Goal: Task Accomplishment & Management: Complete application form

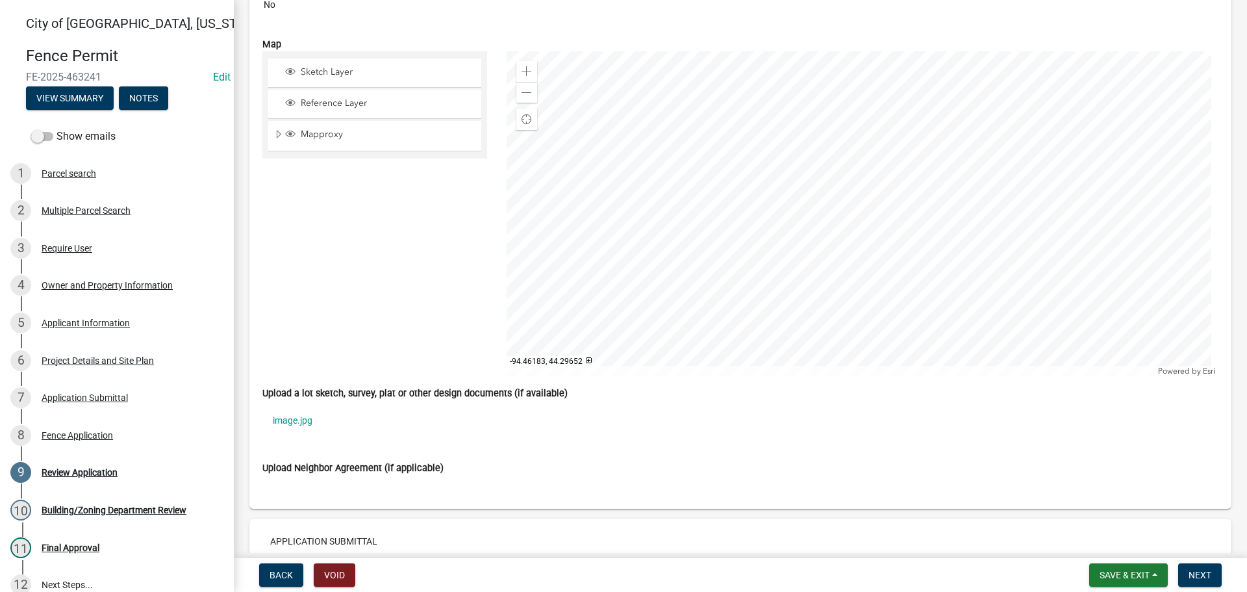
scroll to position [3183, 0]
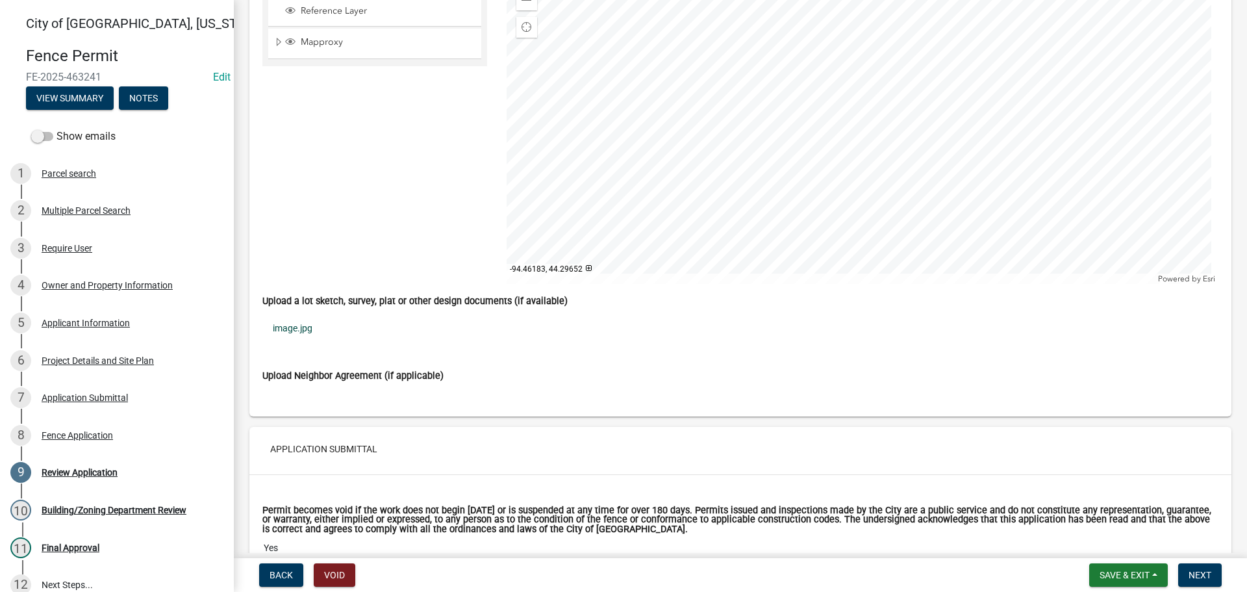
click at [298, 332] on link "image.jpg" at bounding box center [740, 328] width 956 height 30
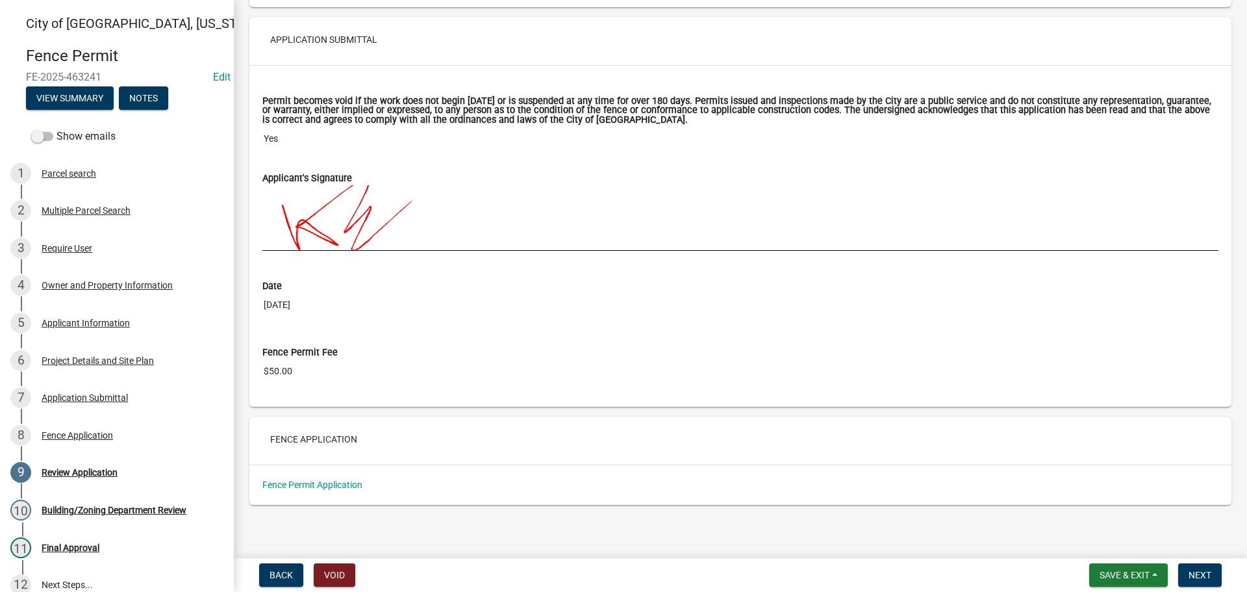
scroll to position [3595, 0]
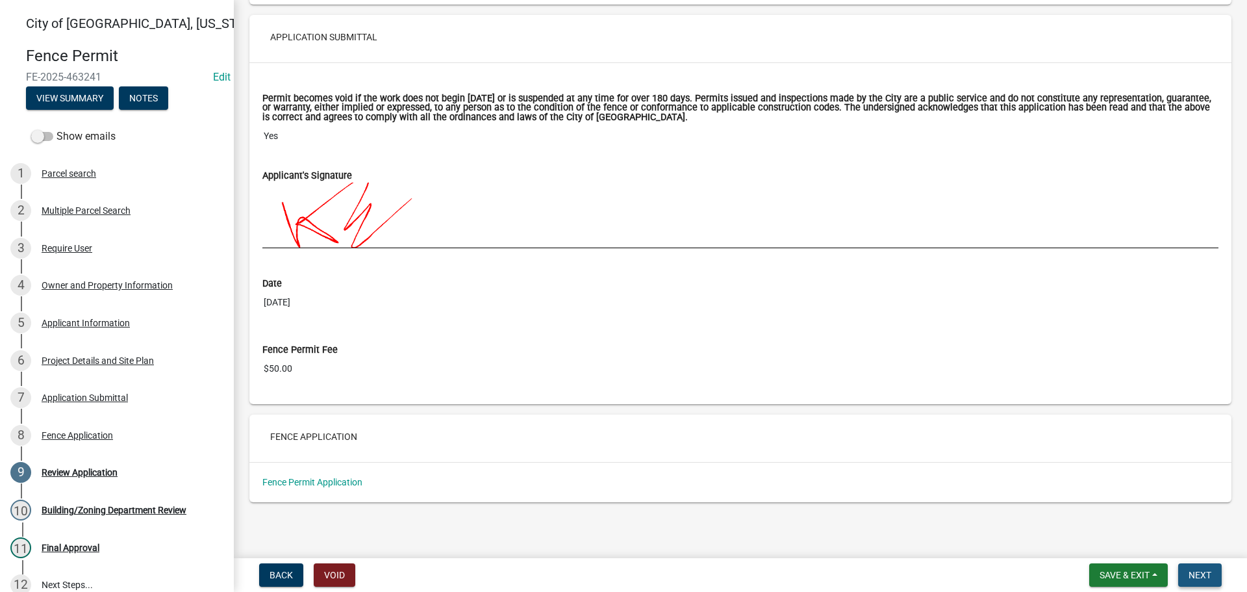
click at [1182, 577] on button "Next" at bounding box center [1200, 574] width 44 height 23
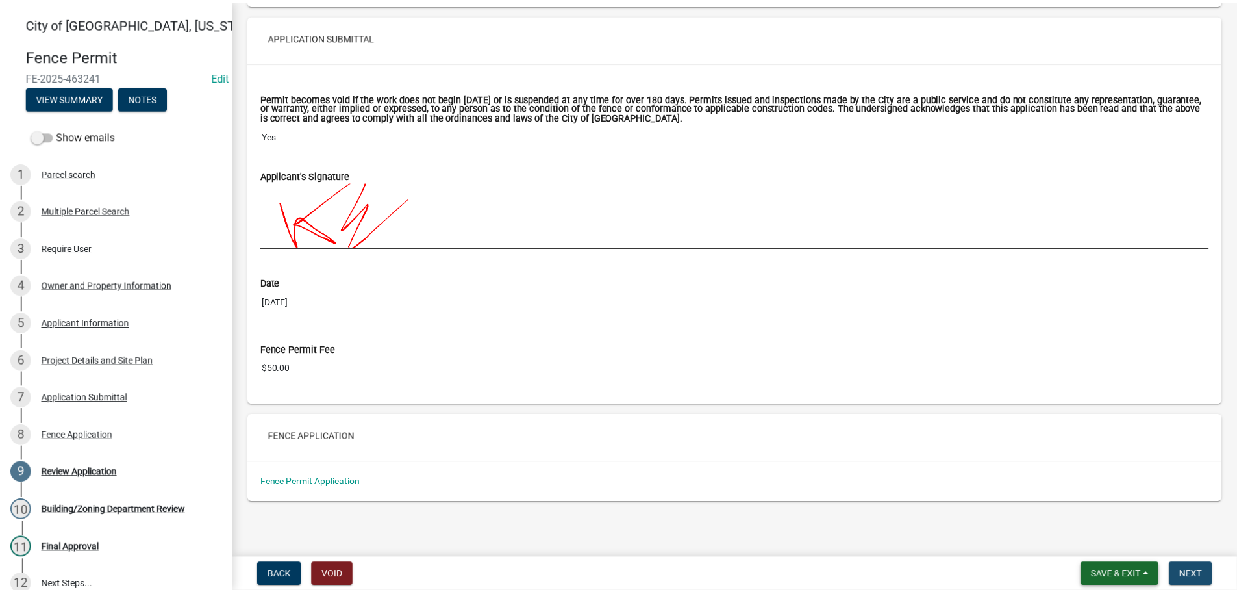
scroll to position [0, 0]
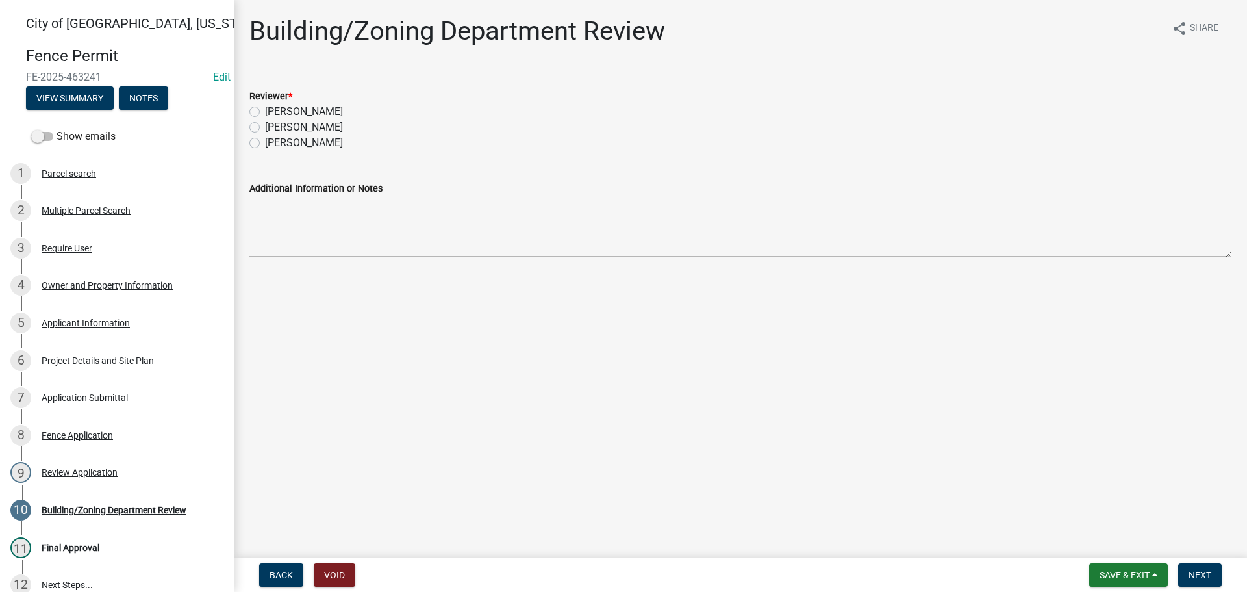
click at [248, 131] on div "Reviewer * [PERSON_NAME] [PERSON_NAME] [PERSON_NAME]" at bounding box center [741, 112] width 1002 height 78
click at [265, 128] on label "[PERSON_NAME]" at bounding box center [304, 128] width 78 height 16
click at [265, 128] on input "[PERSON_NAME]" at bounding box center [269, 124] width 8 height 8
radio input "true"
click at [1213, 577] on button "Next" at bounding box center [1200, 574] width 44 height 23
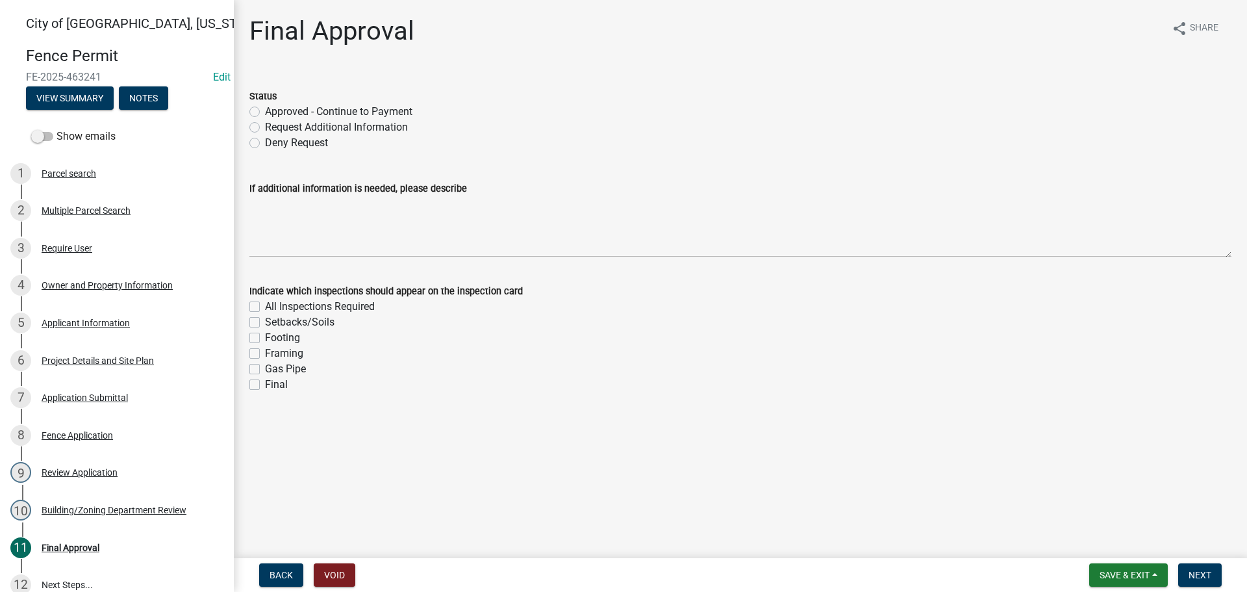
click at [265, 115] on label "Approved - Continue to Payment" at bounding box center [338, 112] width 147 height 16
click at [265, 112] on input "Approved - Continue to Payment" at bounding box center [269, 108] width 8 height 8
radio input "true"
click at [253, 379] on div "Final" at bounding box center [740, 385] width 982 height 16
drag, startPoint x: 255, startPoint y: 388, endPoint x: 264, endPoint y: 360, distance: 29.4
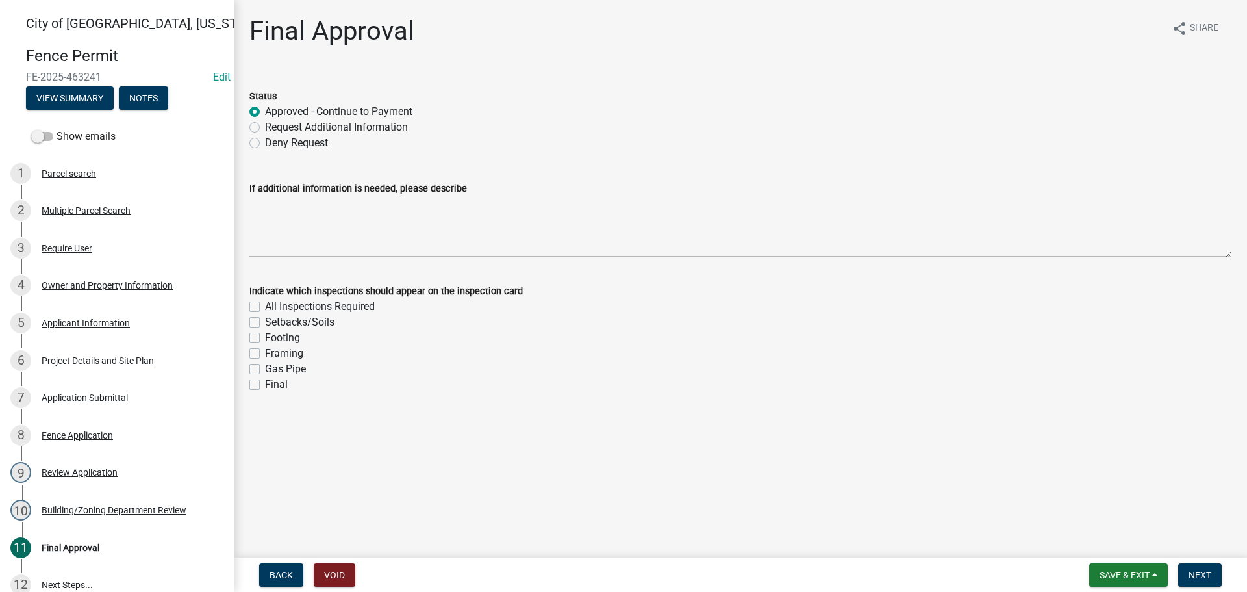
click at [265, 386] on label "Final" at bounding box center [276, 385] width 23 height 16
click at [265, 385] on input "Final" at bounding box center [269, 381] width 8 height 8
checkbox input "true"
checkbox input "false"
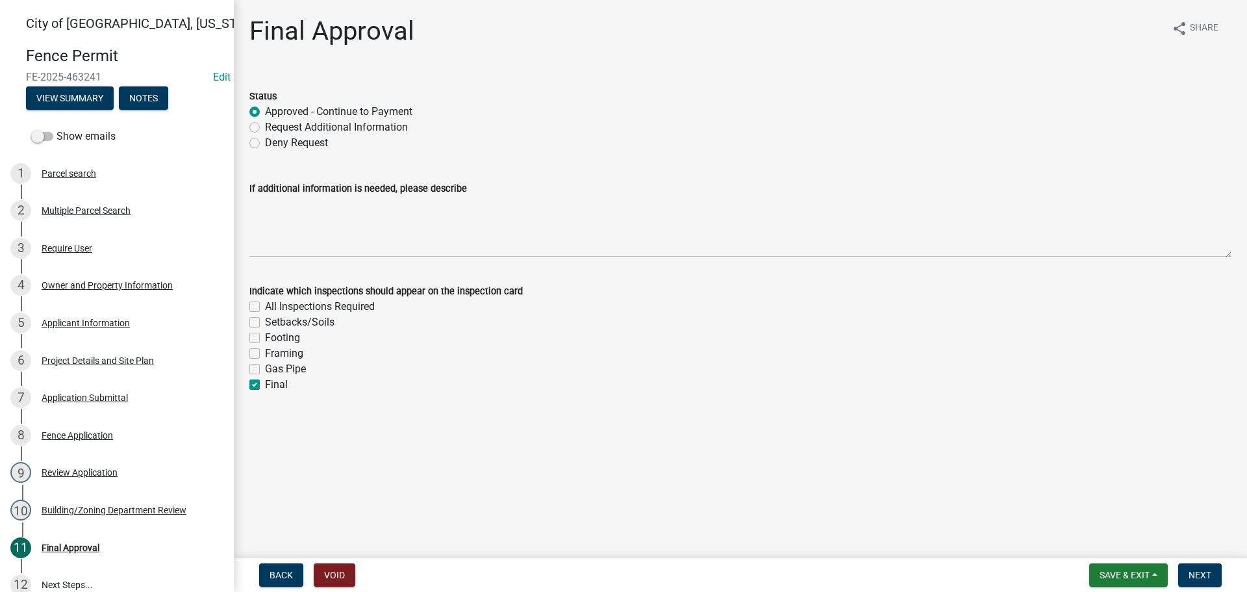
checkbox input "false"
checkbox input "true"
click at [258, 327] on div "Setbacks/Soils" at bounding box center [740, 322] width 982 height 16
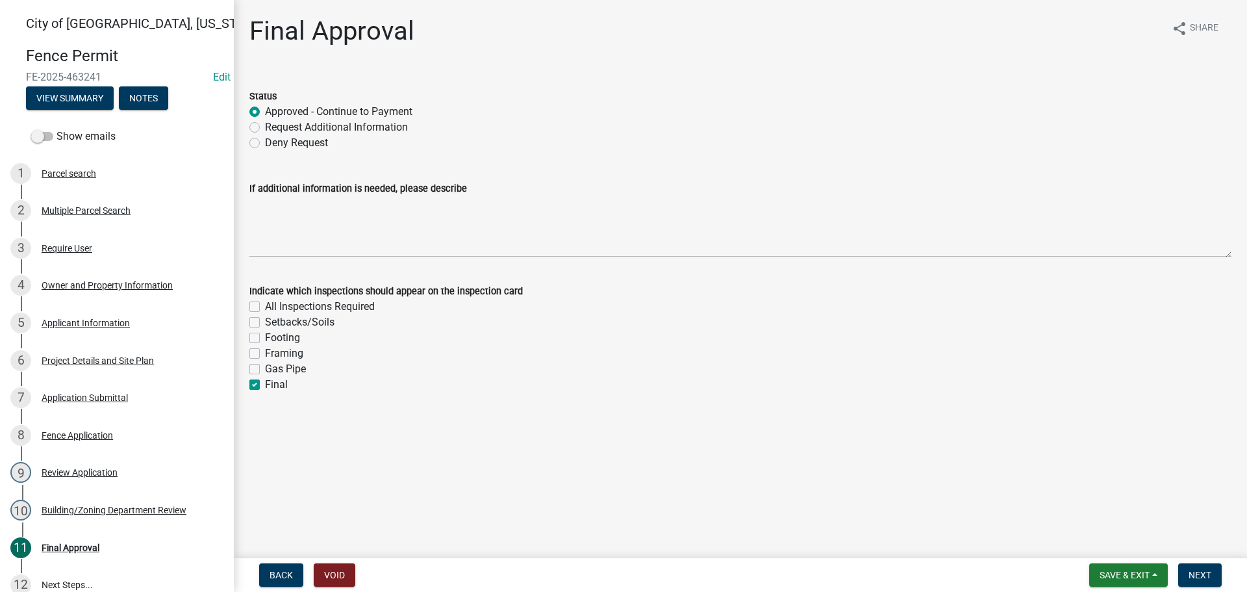
click at [265, 323] on label "Setbacks/Soils" at bounding box center [300, 322] width 70 height 16
click at [265, 323] on input "Setbacks/Soils" at bounding box center [269, 318] width 8 height 8
checkbox input "true"
checkbox input "false"
checkbox input "true"
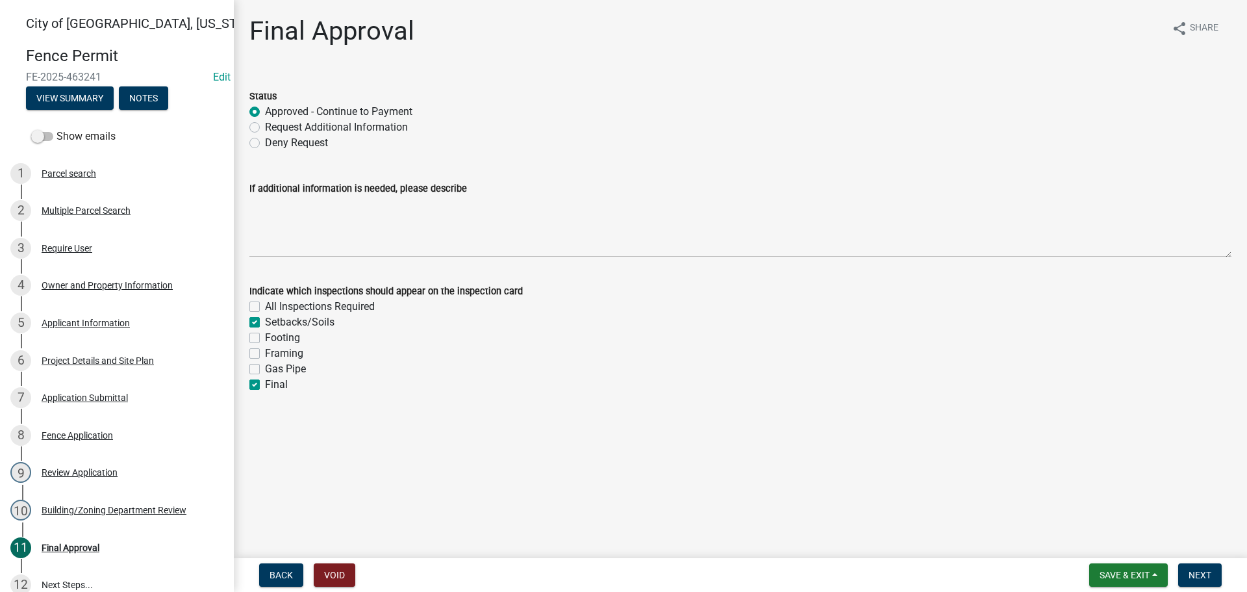
checkbox input "false"
checkbox input "true"
click at [1205, 570] on span "Next" at bounding box center [1200, 575] width 23 height 10
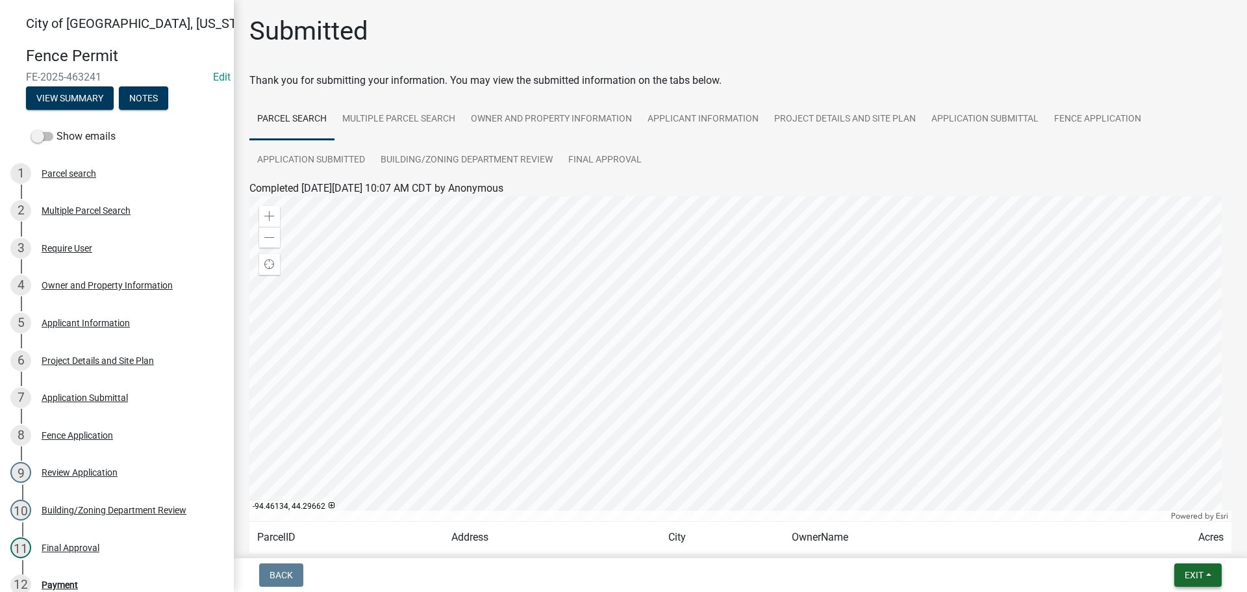
click at [1177, 565] on button "Exit" at bounding box center [1197, 574] width 47 height 23
click at [1164, 546] on button "Save & Exit" at bounding box center [1170, 540] width 104 height 31
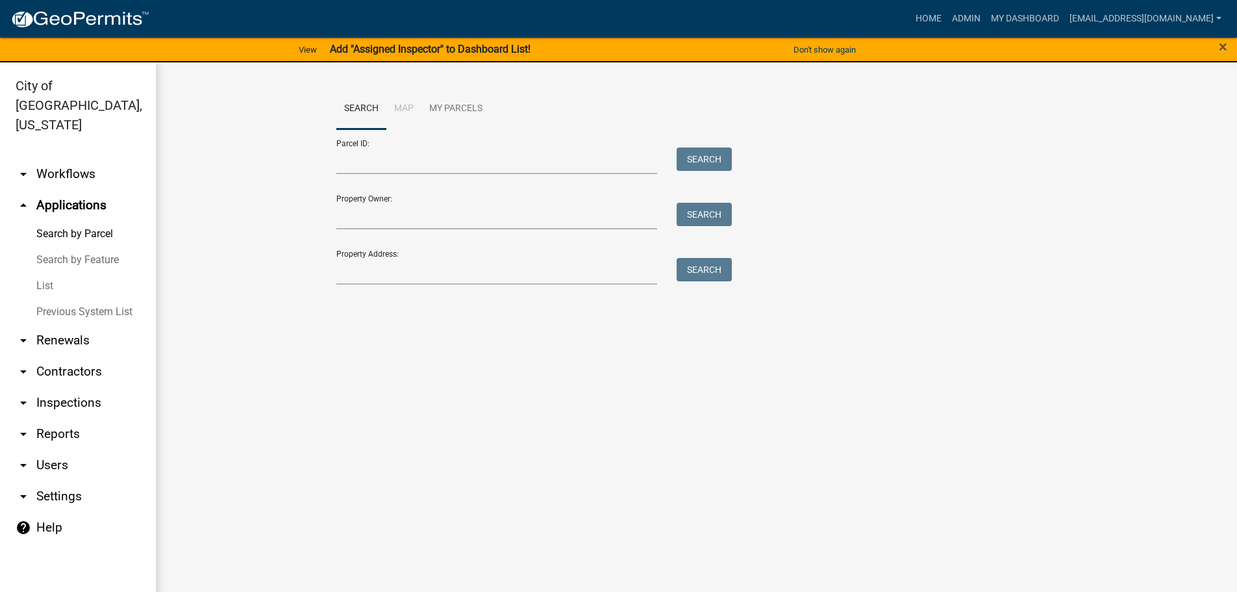
click at [337, 286] on div "Search Map My Parcels Parcel ID: Search Property Owner: Search Property Address…" at bounding box center [697, 192] width 740 height 208
click at [342, 281] on input "Property Address:" at bounding box center [497, 271] width 322 height 27
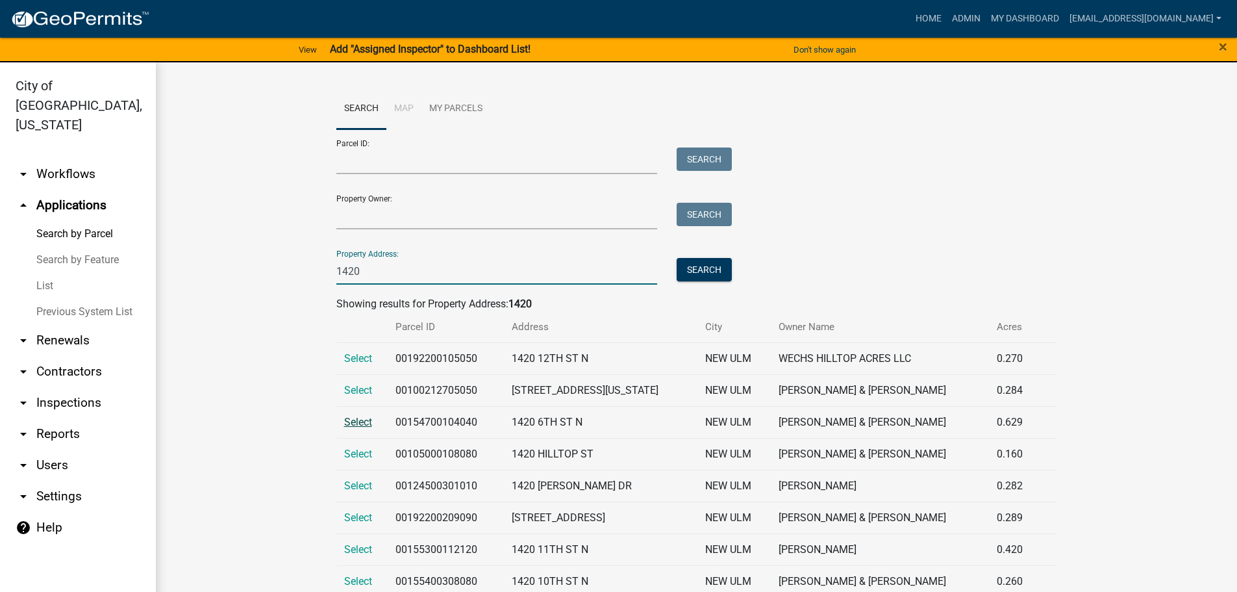
type input "1420"
click at [362, 418] on span "Select" at bounding box center [358, 422] width 28 height 12
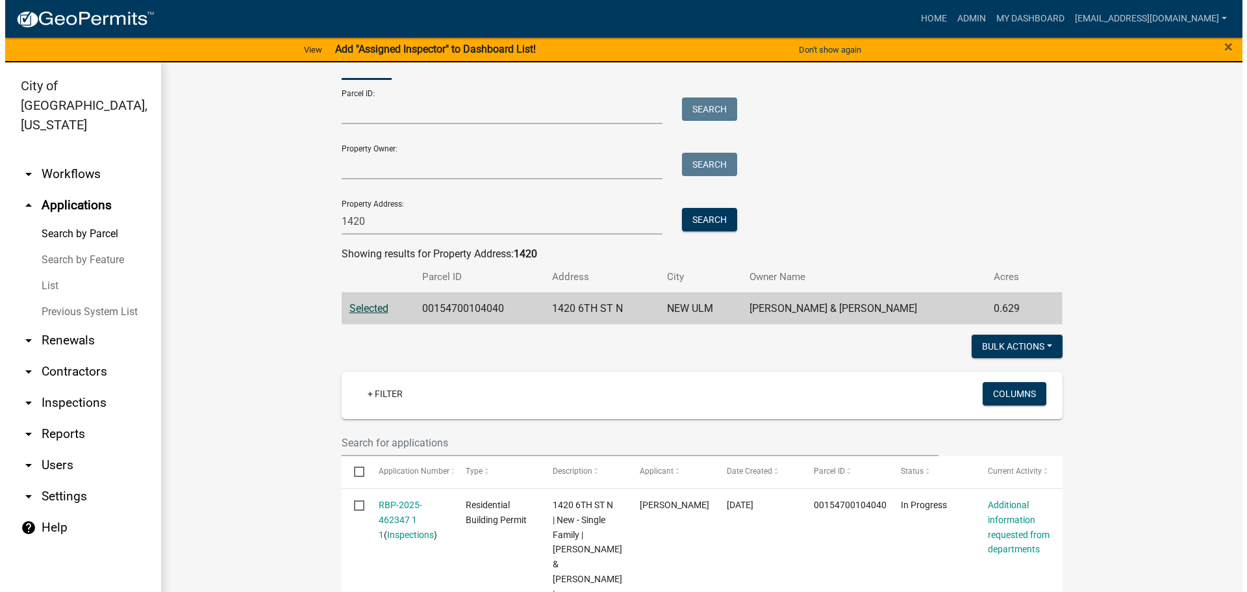
scroll to position [65, 0]
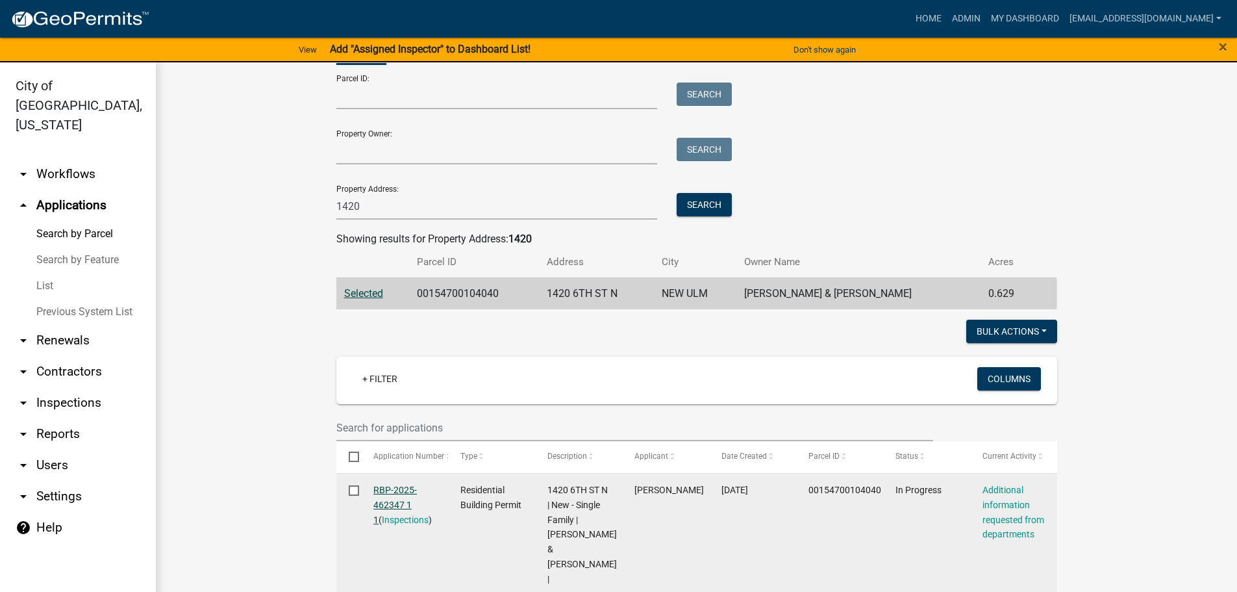
click at [390, 505] on link "RBP-2025-462347 1 1" at bounding box center [395, 505] width 44 height 40
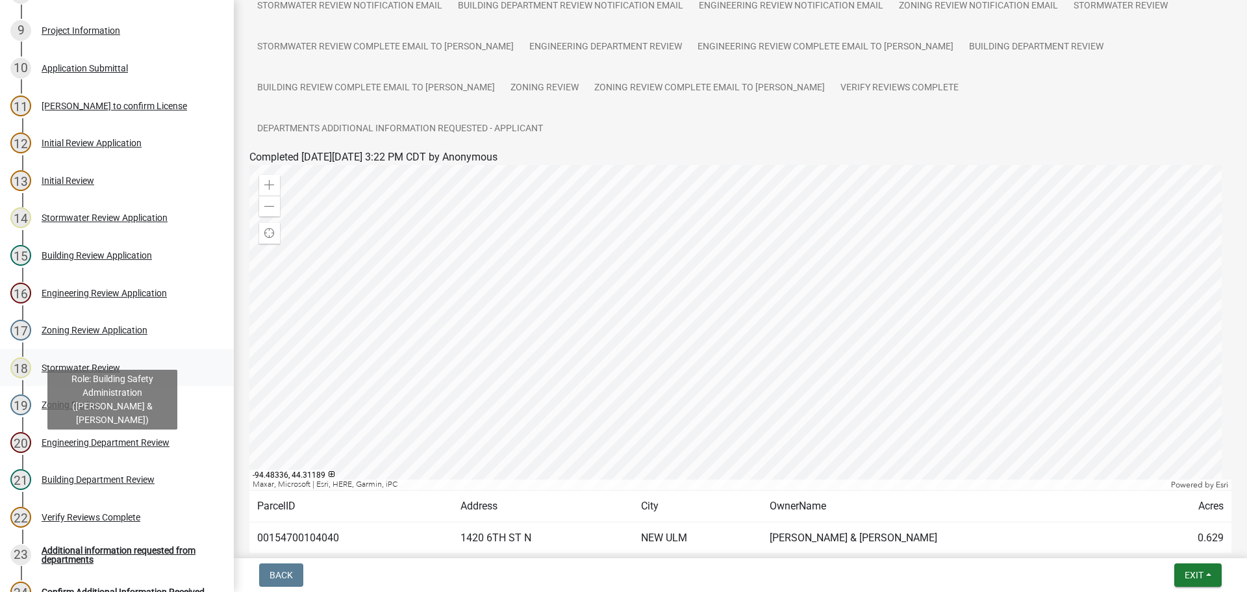
scroll to position [520, 0]
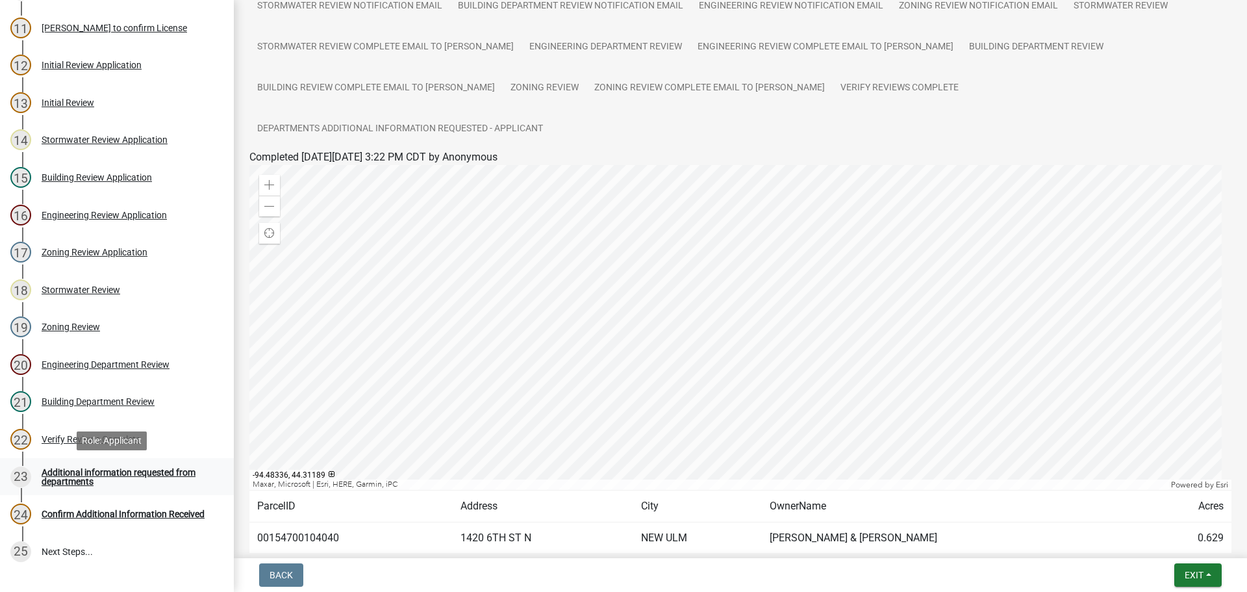
click at [69, 476] on div "Additional information requested from departments" at bounding box center [127, 477] width 171 height 18
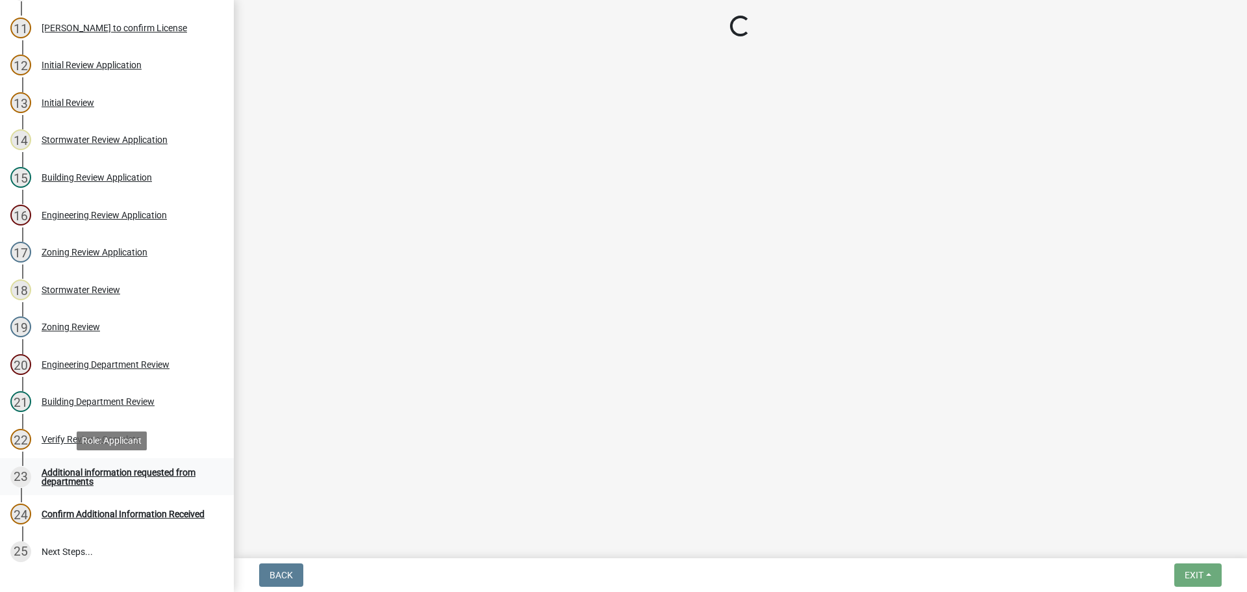
scroll to position [0, 0]
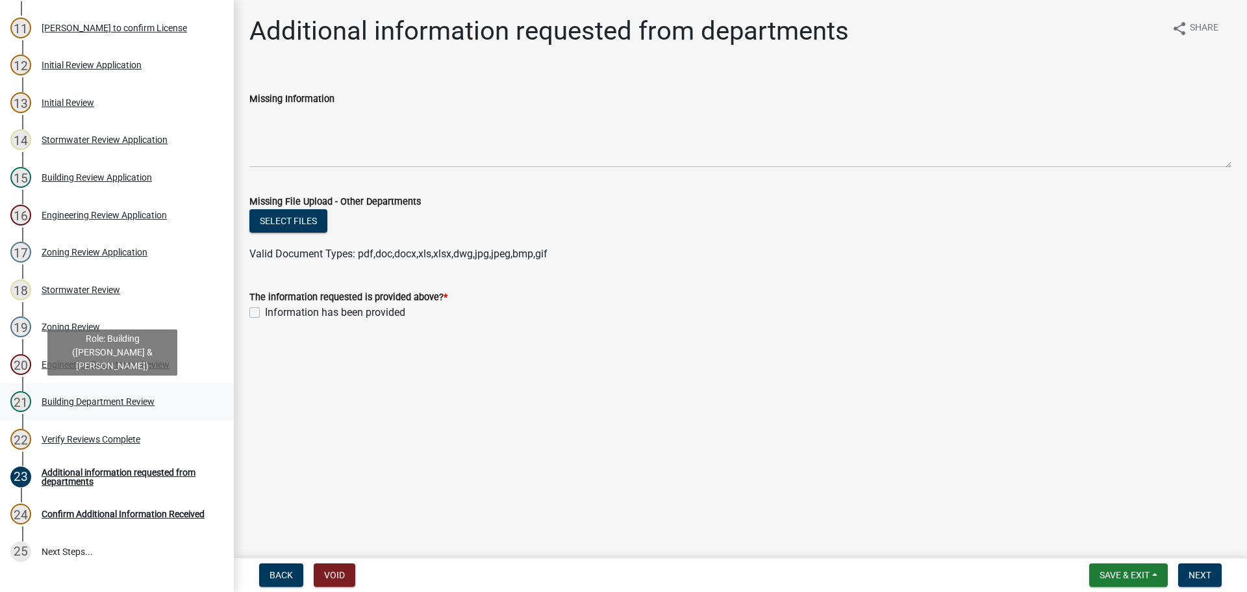
click at [104, 403] on div "Building Department Review" at bounding box center [98, 401] width 113 height 9
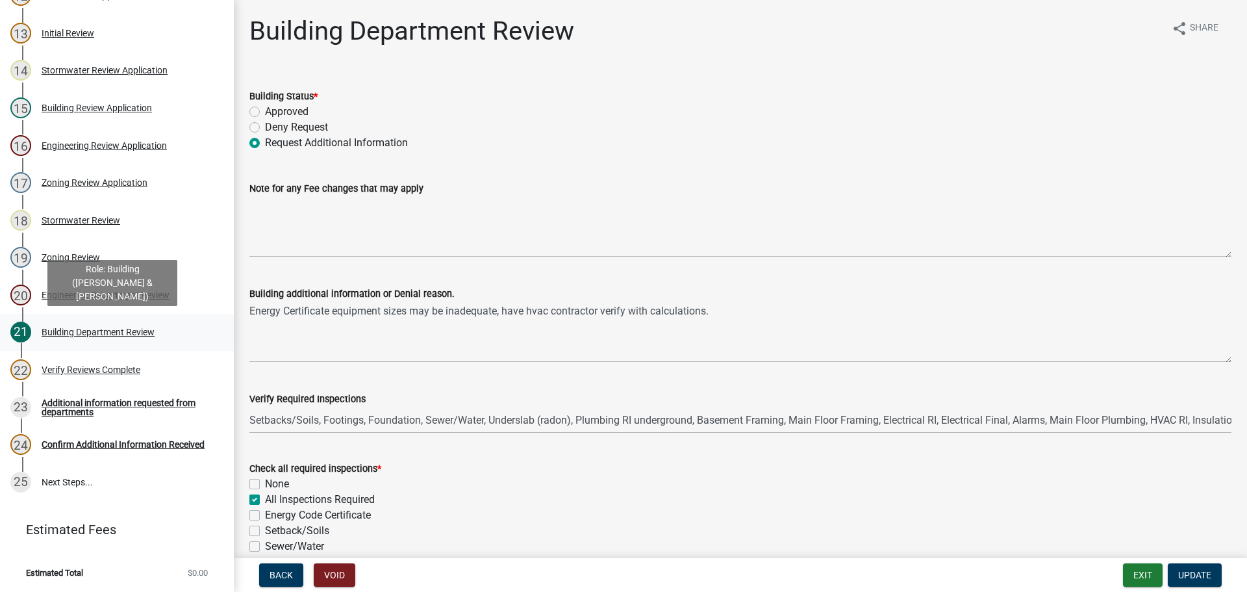
scroll to position [590, 0]
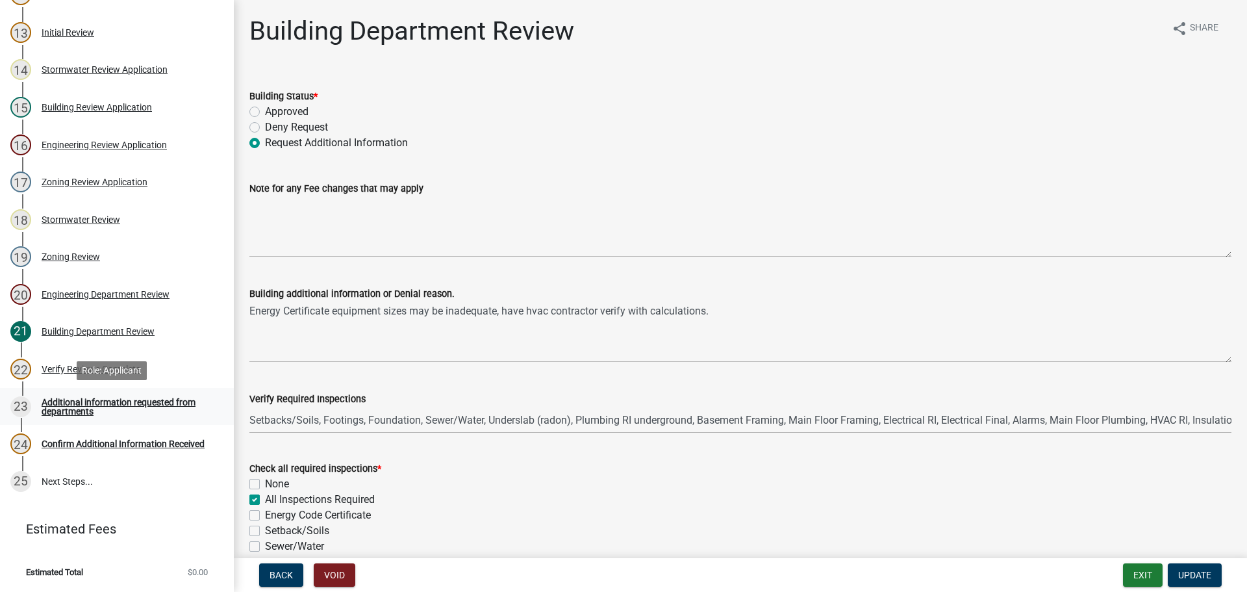
click at [97, 403] on div "Additional information requested from departments" at bounding box center [127, 407] width 171 height 18
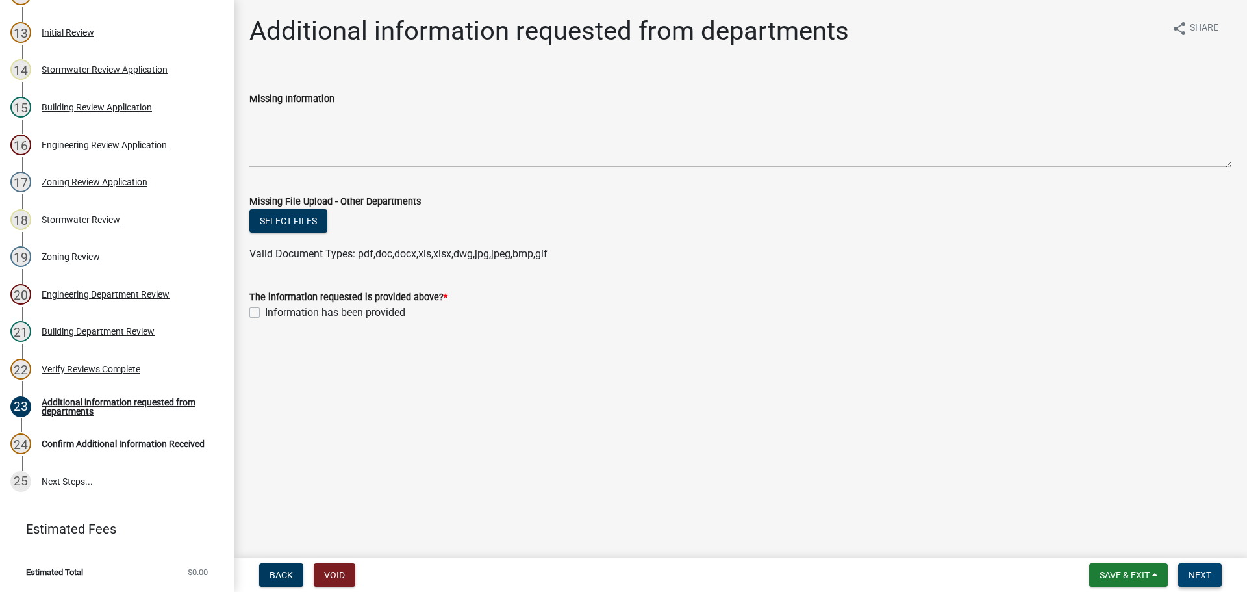
click at [1201, 572] on span "Next" at bounding box center [1200, 575] width 23 height 10
click at [265, 312] on label "Information has been provided" at bounding box center [335, 313] width 140 height 16
click at [265, 312] on input "Information has been provided" at bounding box center [269, 309] width 8 height 8
checkbox input "true"
click at [1204, 578] on span "Next" at bounding box center [1200, 575] width 23 height 10
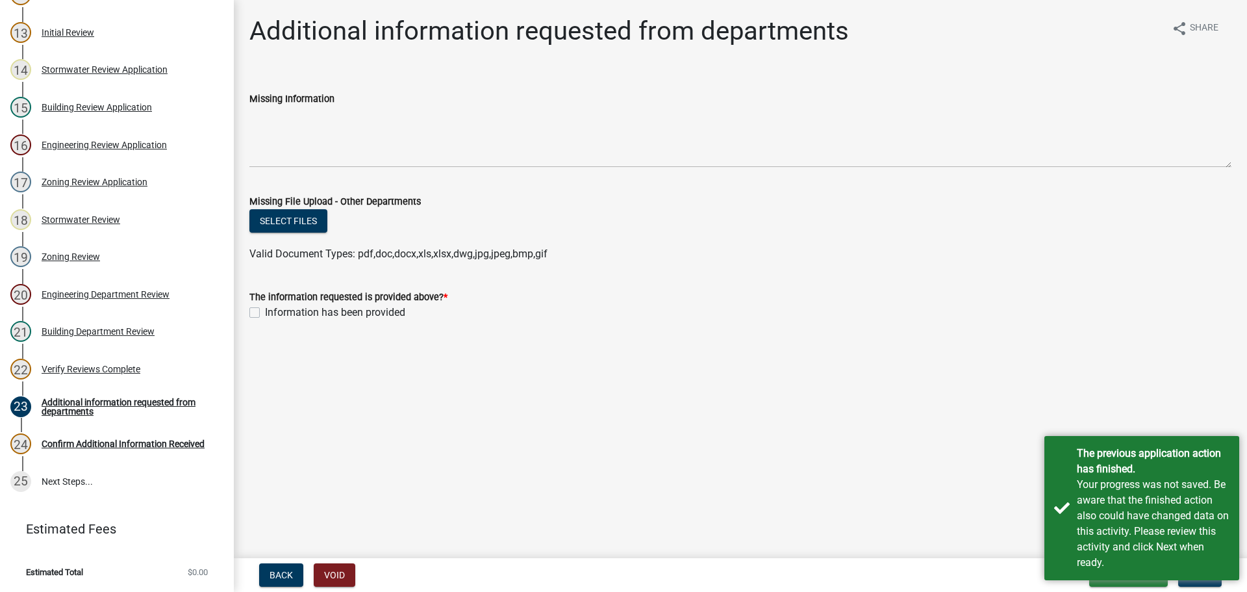
click at [891, 504] on main "Additional information requested from departments share Share Missing Informati…" at bounding box center [740, 276] width 1013 height 553
click at [1063, 508] on div "The previous application action has finished. Your progress was not saved. Be a…" at bounding box center [1141, 508] width 195 height 144
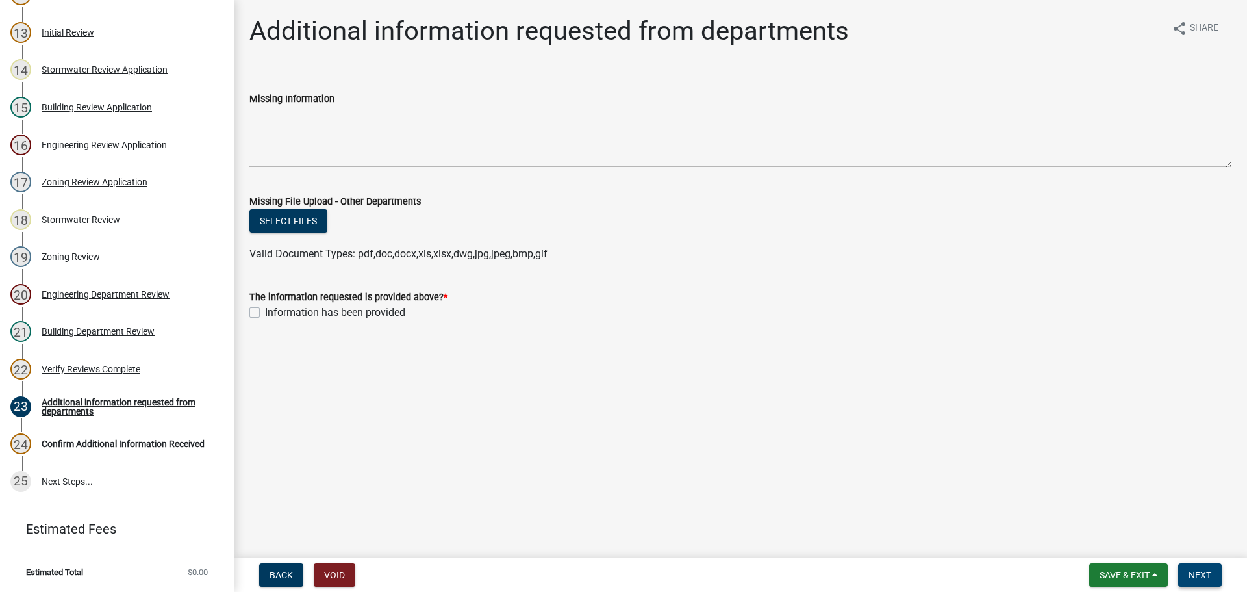
click at [1209, 573] on span "Next" at bounding box center [1200, 575] width 23 height 10
click at [265, 312] on label "Information has been provided" at bounding box center [335, 313] width 140 height 16
click at [265, 312] on input "Information has been provided" at bounding box center [269, 309] width 8 height 8
checkbox input "true"
click at [1196, 570] on span "Next" at bounding box center [1200, 575] width 23 height 10
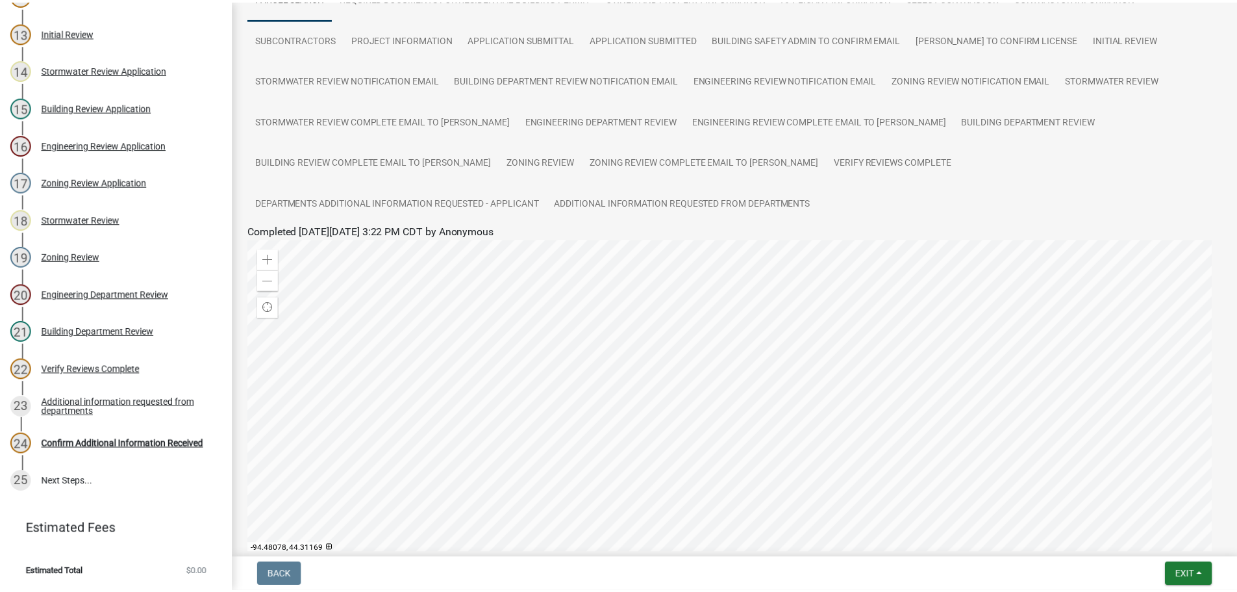
scroll to position [260, 0]
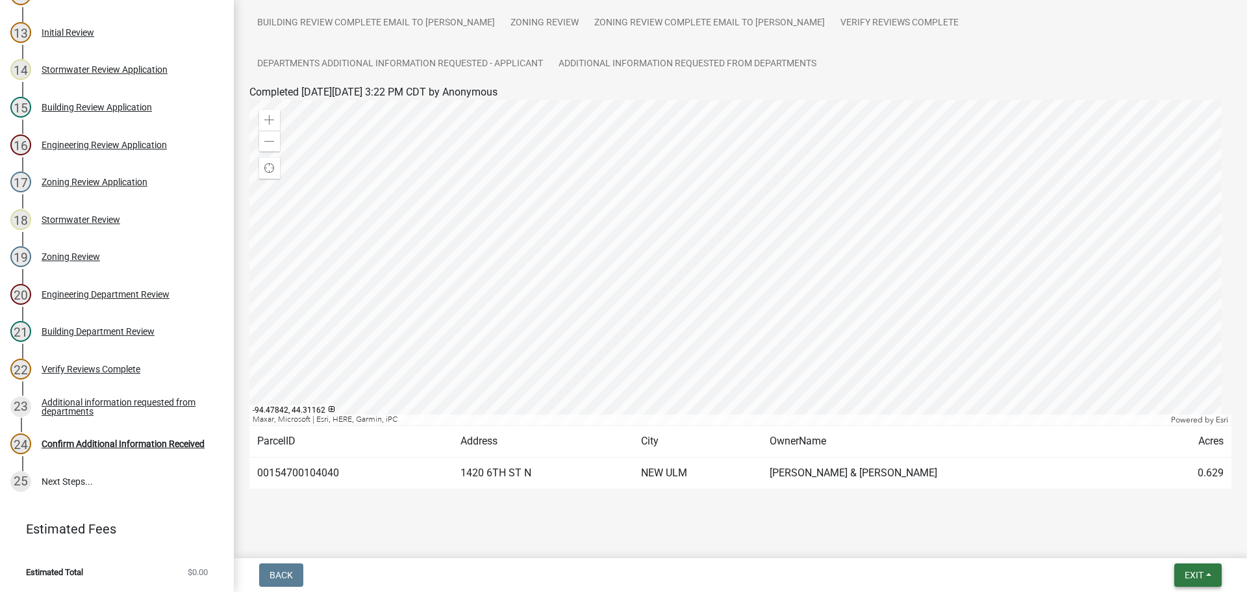
click at [1185, 574] on span "Exit" at bounding box center [1194, 575] width 19 height 10
click at [1174, 537] on button "Save & Exit" at bounding box center [1170, 540] width 104 height 31
